Goal: Task Accomplishment & Management: Use online tool/utility

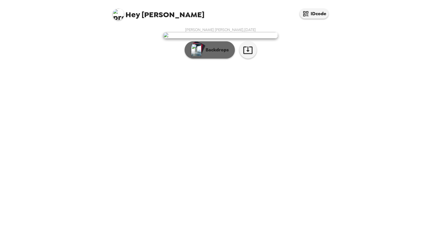
click at [225, 53] on p "Backdrops" at bounding box center [216, 50] width 26 height 7
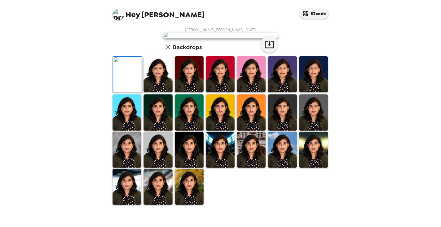
click at [280, 92] on img at bounding box center [282, 74] width 29 height 36
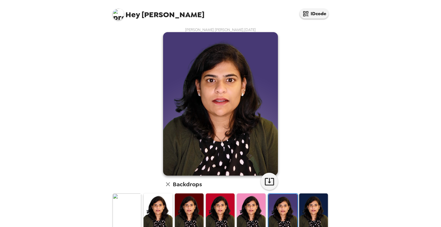
click at [308, 209] on img at bounding box center [313, 212] width 29 height 36
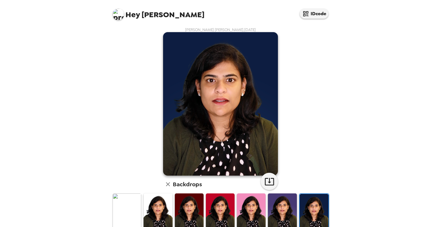
click at [184, 209] on img at bounding box center [189, 212] width 29 height 36
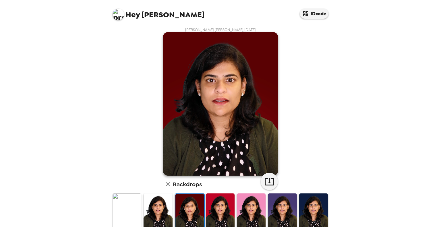
click at [153, 212] on img at bounding box center [158, 212] width 29 height 36
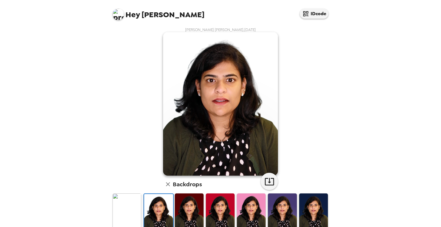
click at [120, 215] on img at bounding box center [127, 212] width 29 height 36
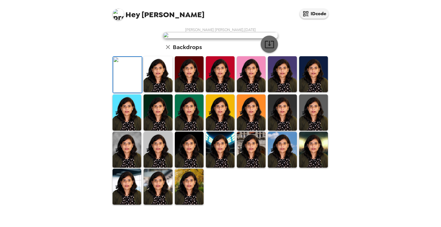
click at [267, 48] on icon "button" at bounding box center [269, 44] width 9 height 7
click at [189, 199] on img at bounding box center [189, 187] width 29 height 36
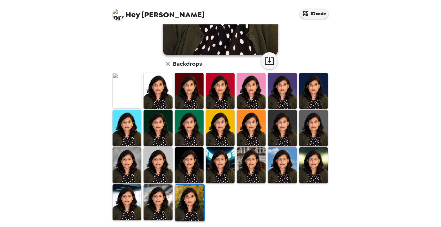
click at [121, 159] on img at bounding box center [127, 165] width 29 height 36
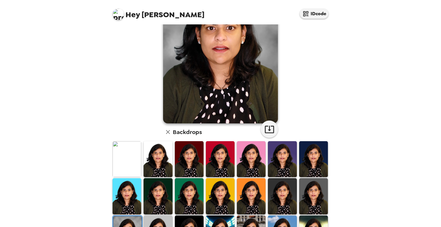
scroll to position [0, 0]
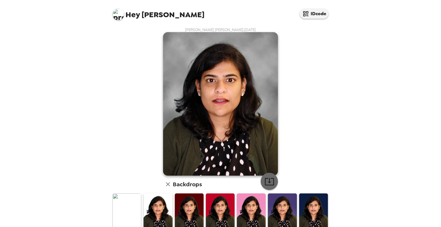
click at [269, 178] on icon "button" at bounding box center [270, 182] width 10 height 10
click at [161, 217] on img at bounding box center [158, 212] width 29 height 36
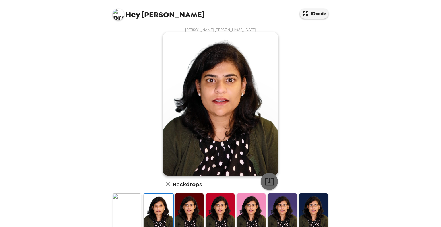
click at [268, 182] on icon "button" at bounding box center [269, 181] width 9 height 7
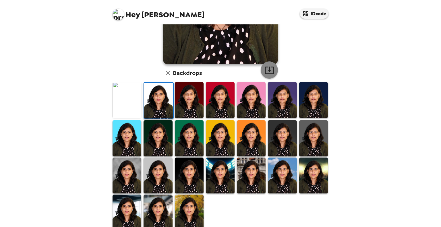
scroll to position [121, 0]
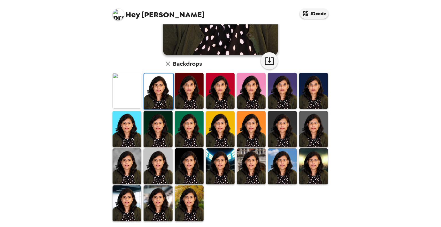
click at [176, 201] on img at bounding box center [189, 204] width 29 height 36
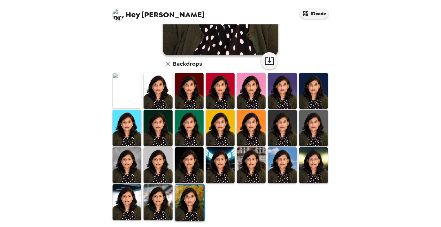
click at [153, 165] on img at bounding box center [158, 165] width 29 height 36
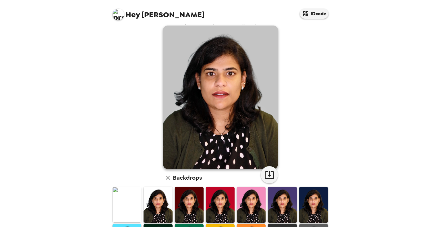
scroll to position [2, 0]
